Goal: Book appointment/travel/reservation

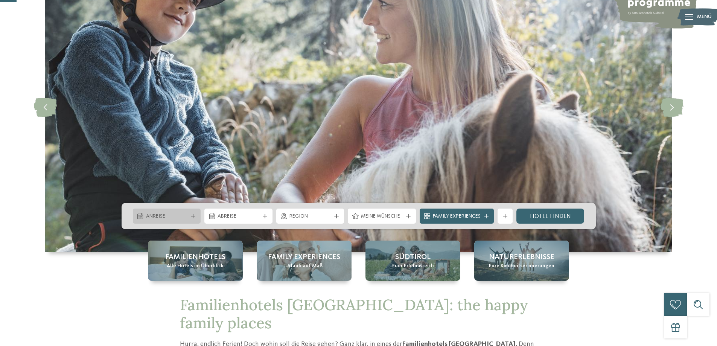
click at [194, 212] on div "Anreise" at bounding box center [167, 215] width 68 height 15
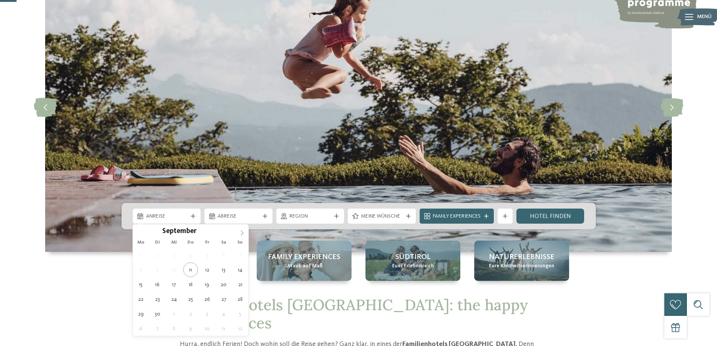
click at [241, 232] on icon at bounding box center [241, 232] width 5 height 5
type input "****"
click at [241, 232] on icon at bounding box center [241, 232] width 5 height 5
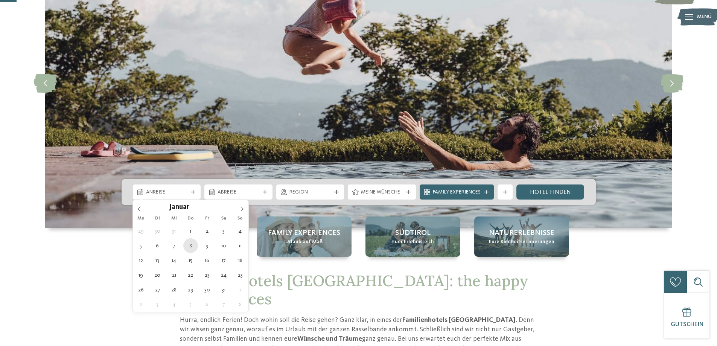
scroll to position [113, 0]
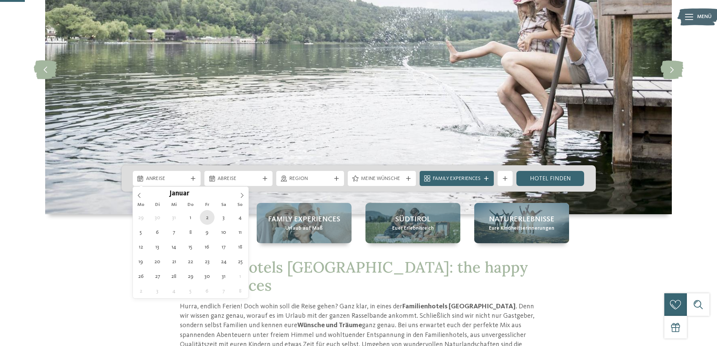
type div "[DATE]"
type input "****"
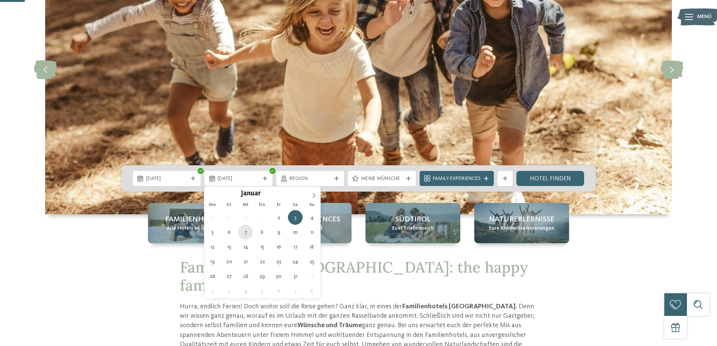
type div "[DATE]"
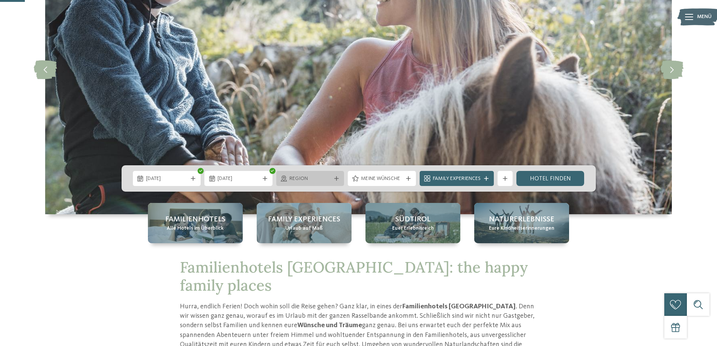
click at [337, 178] on icon at bounding box center [336, 178] width 5 height 5
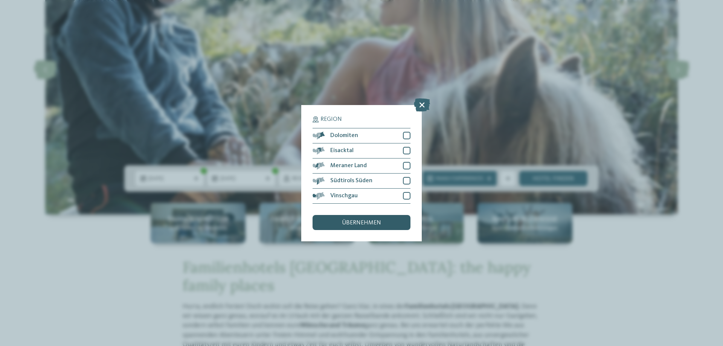
click at [377, 220] on span "übernehmen" at bounding box center [361, 223] width 39 height 6
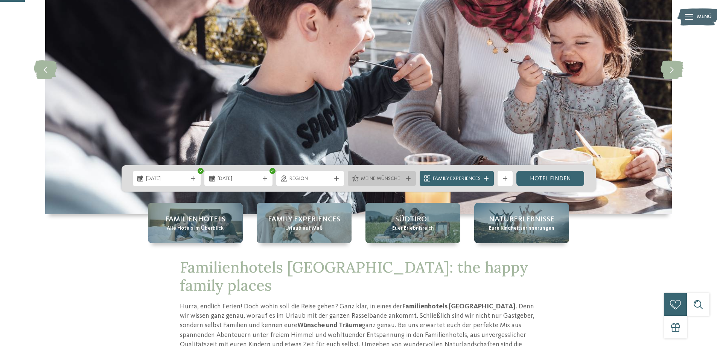
click at [403, 180] on div "Meine Wünsche" at bounding box center [382, 178] width 46 height 8
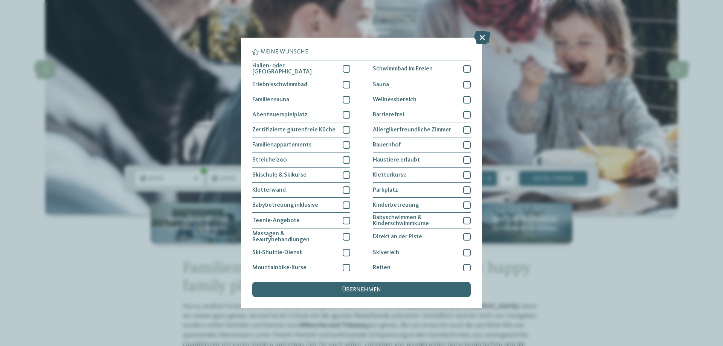
click at [477, 37] on icon at bounding box center [482, 37] width 16 height 13
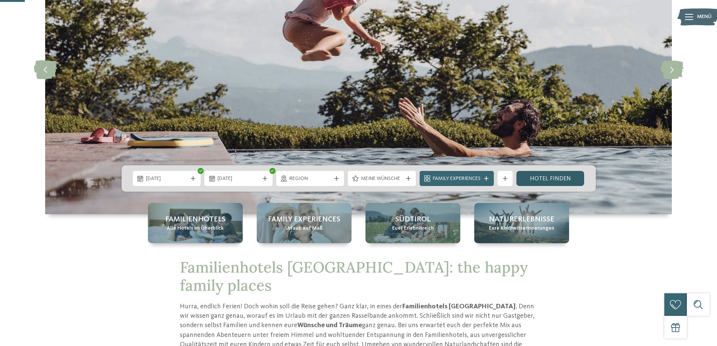
click at [542, 174] on link "Hotel finden" at bounding box center [550, 178] width 68 height 15
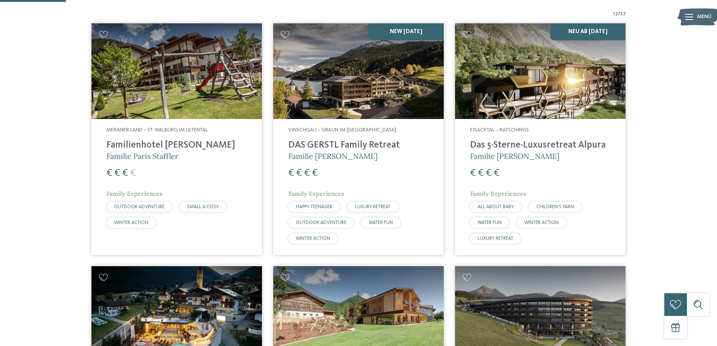
scroll to position [113, 0]
